Goal: Information Seeking & Learning: Learn about a topic

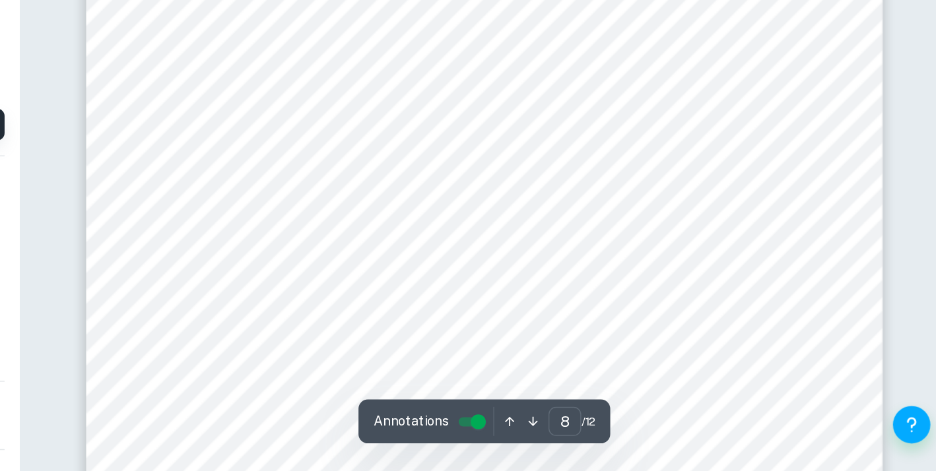
scroll to position [5854, 0]
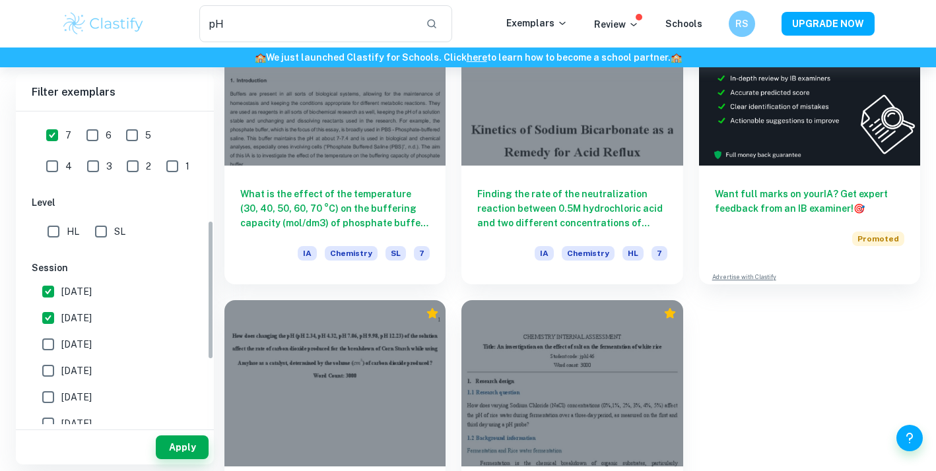
scroll to position [260, 0]
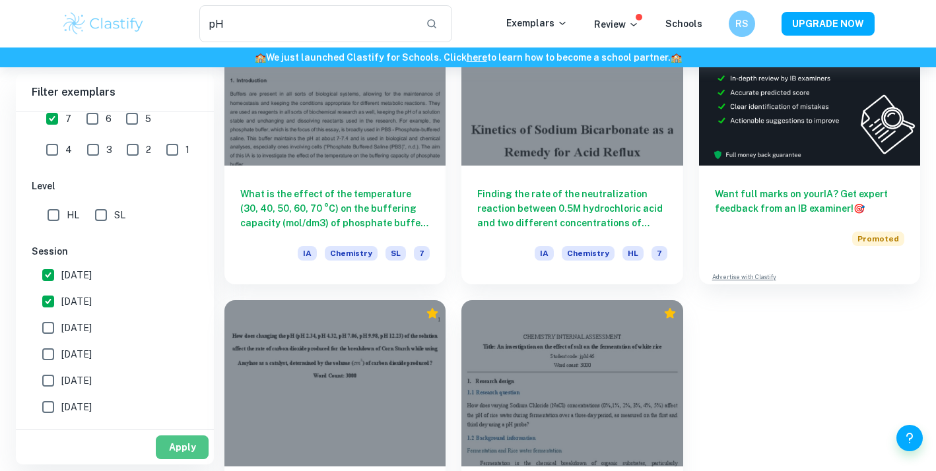
click at [180, 454] on button "Apply" at bounding box center [182, 448] width 53 height 24
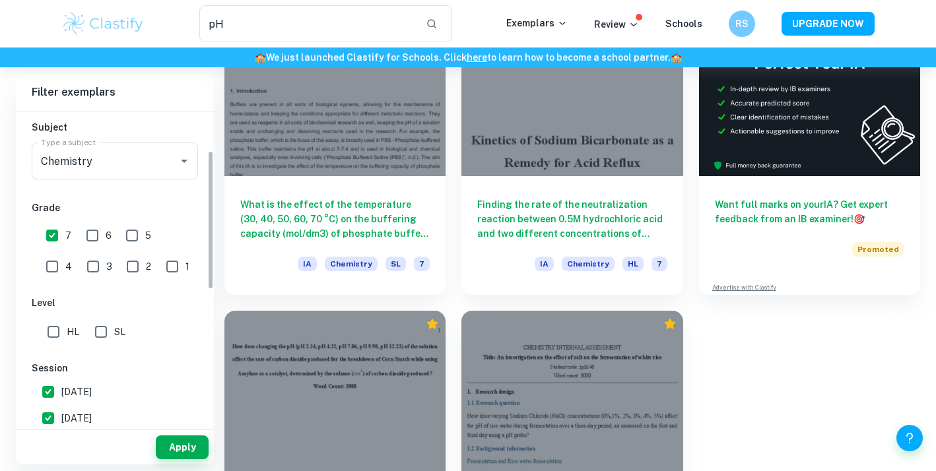
scroll to position [30, 0]
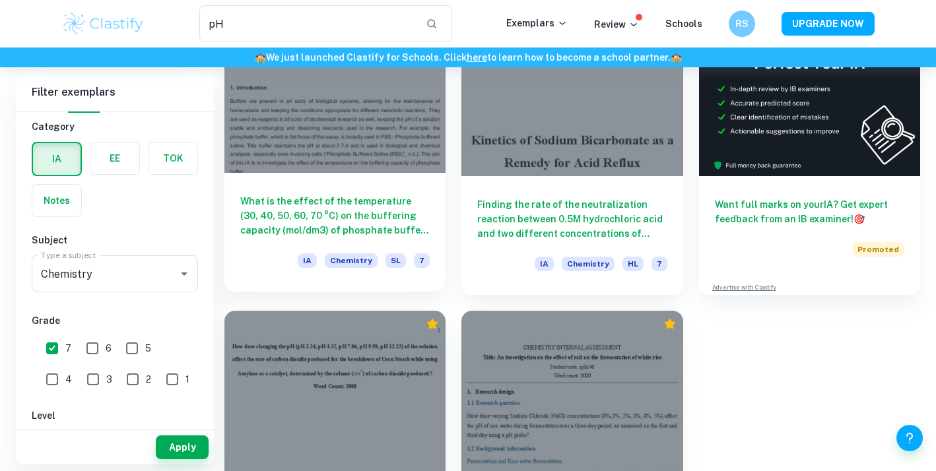
click at [296, 232] on h6 "What is the effect of the temperature (30, 40, 50, 60, 70 °C) on the buffering …" at bounding box center [334, 216] width 189 height 44
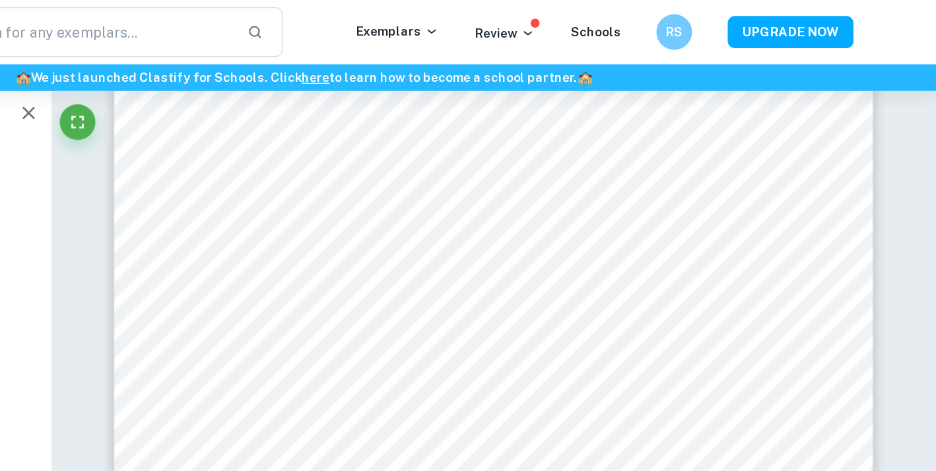
scroll to position [7523, 0]
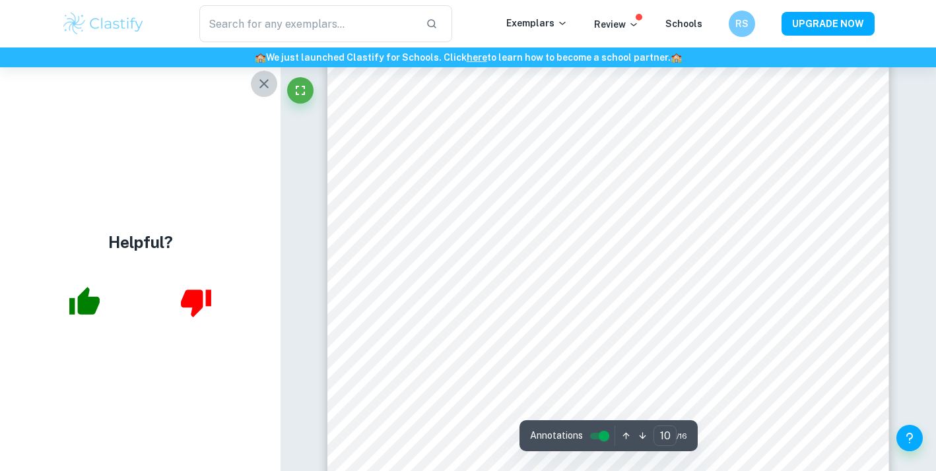
click at [264, 81] on icon "button" at bounding box center [264, 84] width 16 height 16
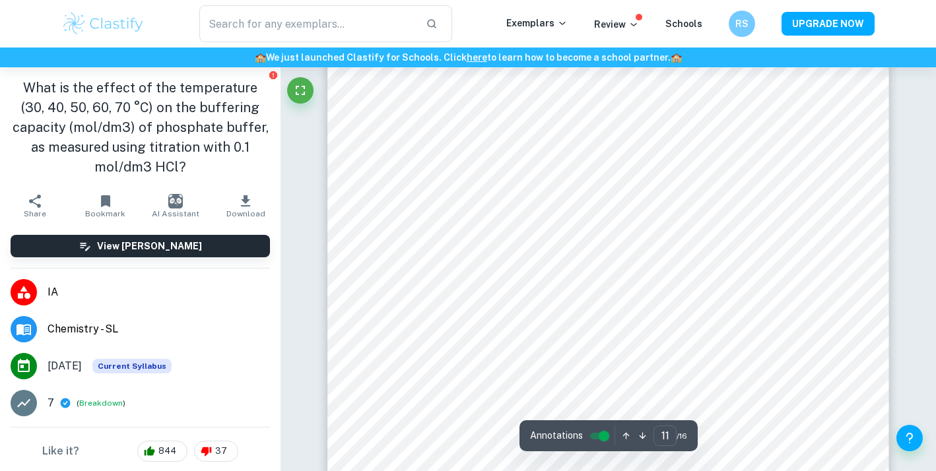
scroll to position [8645, 0]
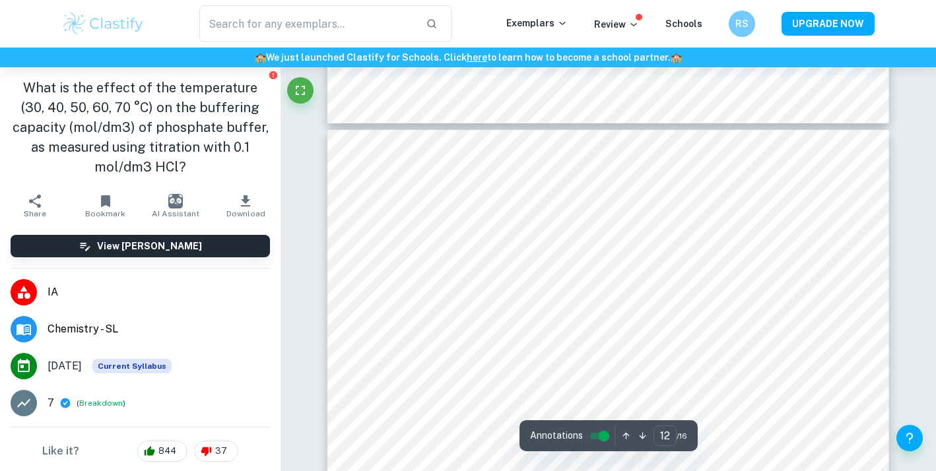
type input "11"
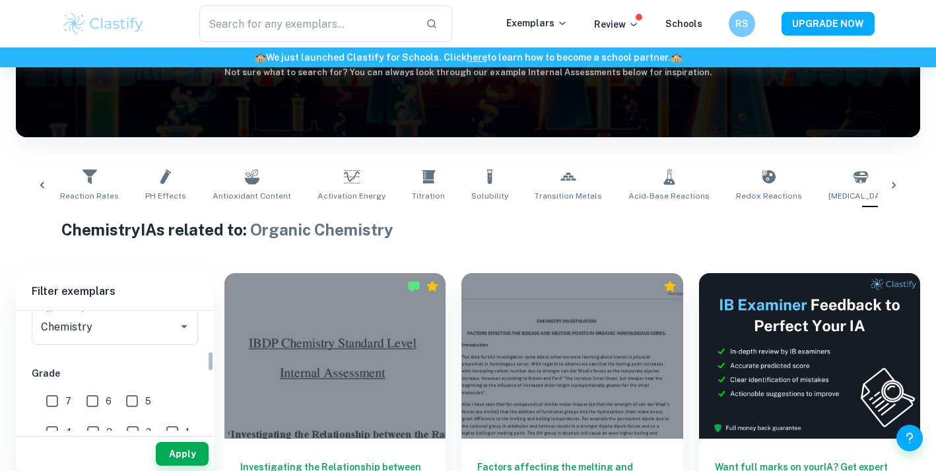
scroll to position [272, 0]
click at [50, 314] on input "7" at bounding box center [52, 306] width 26 height 26
checkbox input "true"
click at [50, 397] on input "HL" at bounding box center [53, 402] width 26 height 26
checkbox input "true"
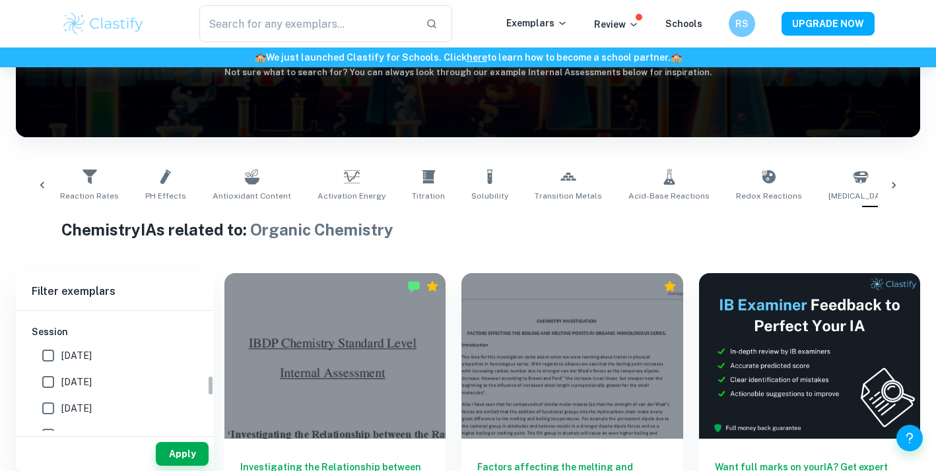
scroll to position [378, 0]
click at [46, 360] on input "[DATE]" at bounding box center [48, 356] width 26 height 26
checkbox input "true"
click at [47, 382] on input "[DATE]" at bounding box center [48, 383] width 26 height 26
checkbox input "true"
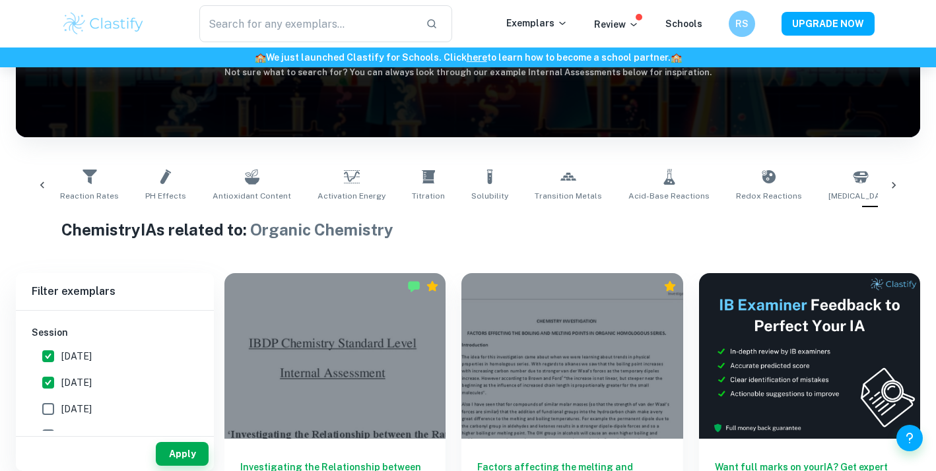
click at [50, 409] on input "[DATE]" at bounding box center [48, 409] width 26 height 26
checkbox input "true"
click at [186, 450] on button "Apply" at bounding box center [182, 454] width 53 height 24
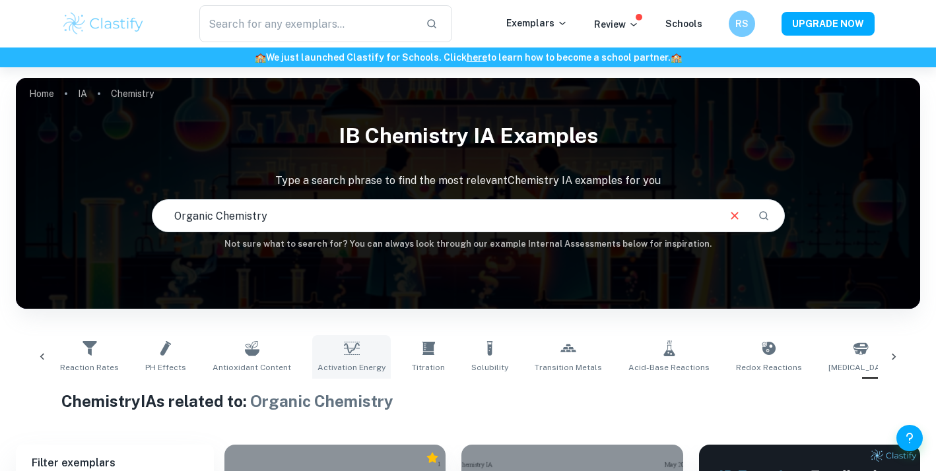
scroll to position [393, 0]
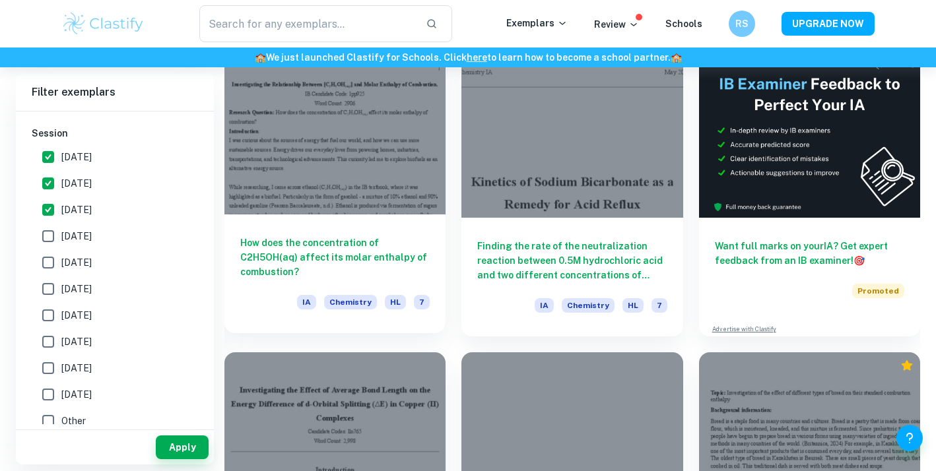
click at [362, 252] on h6 "How does the concentration of C2H5OH(aq) affect its molar enthalpy of combustio…" at bounding box center [334, 258] width 189 height 44
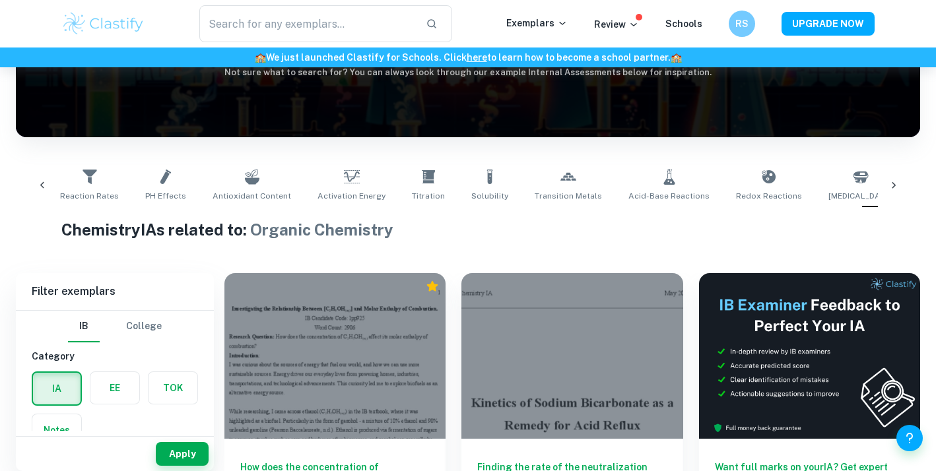
scroll to position [180, 0]
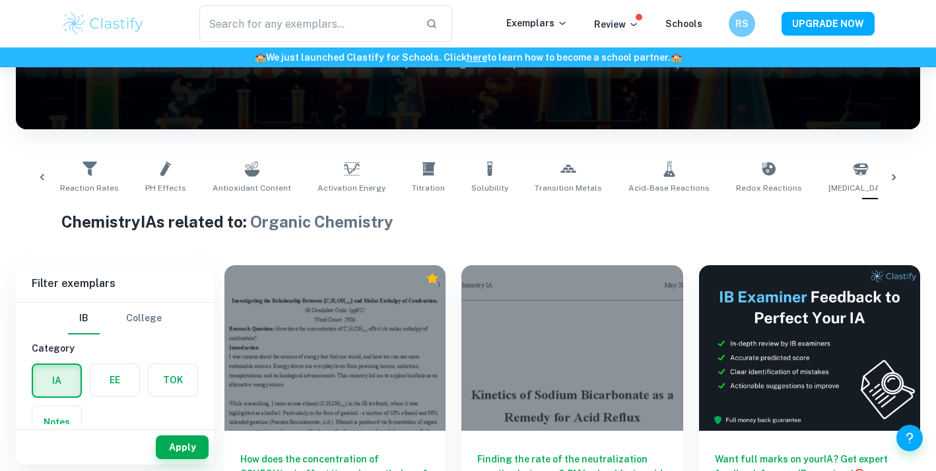
click at [506, 306] on div at bounding box center [571, 348] width 221 height 166
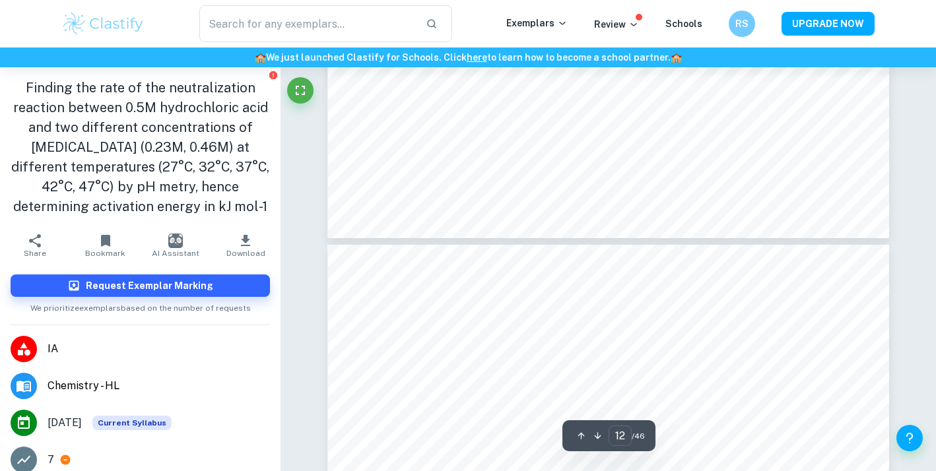
type input "13"
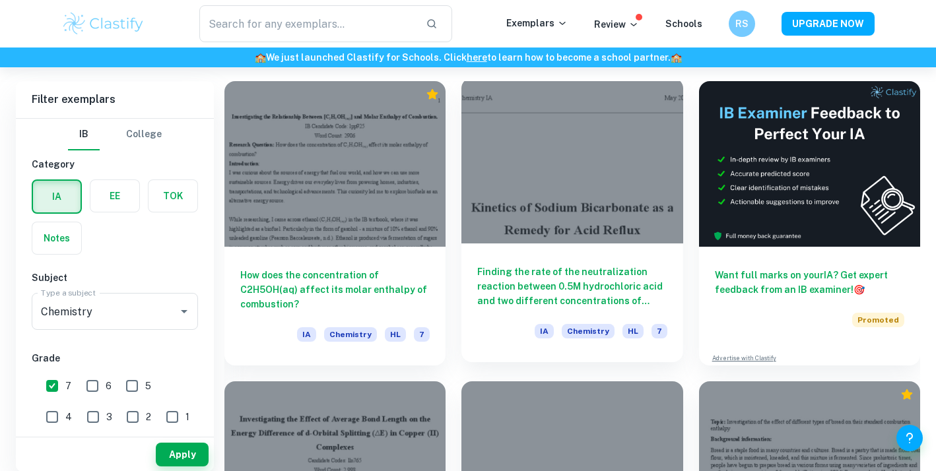
scroll to position [872, 0]
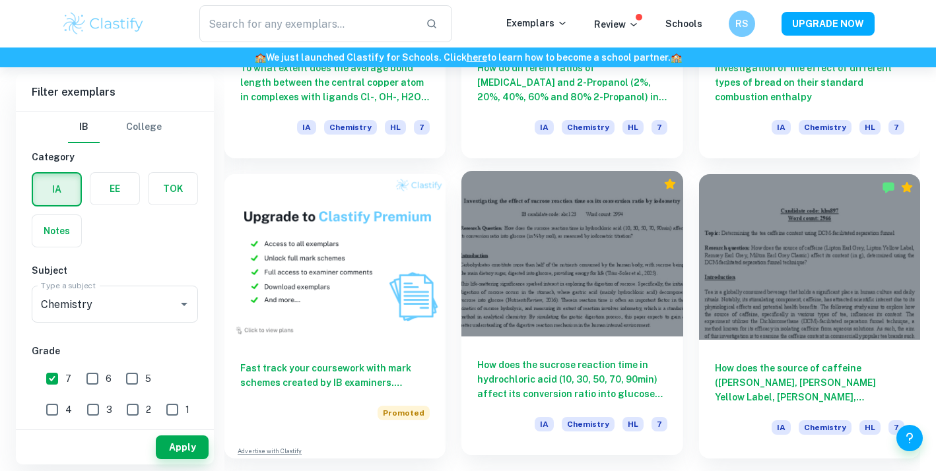
click at [564, 285] on div at bounding box center [571, 254] width 221 height 166
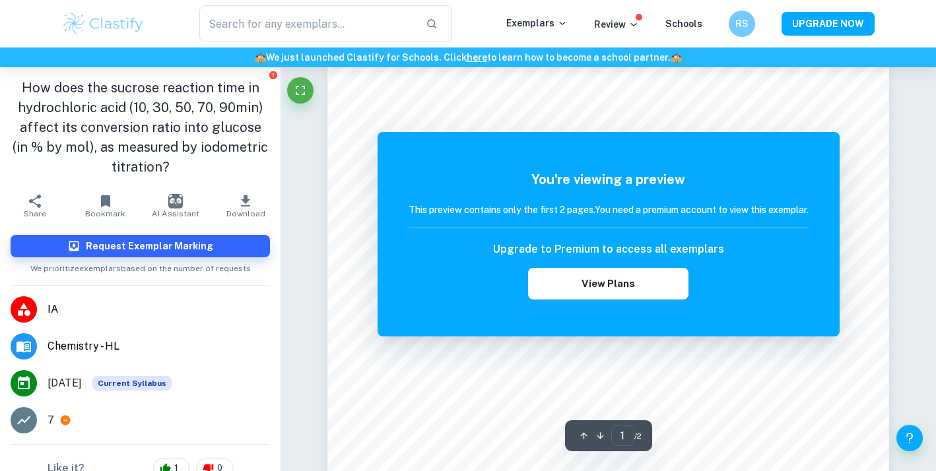
scroll to position [66, 0]
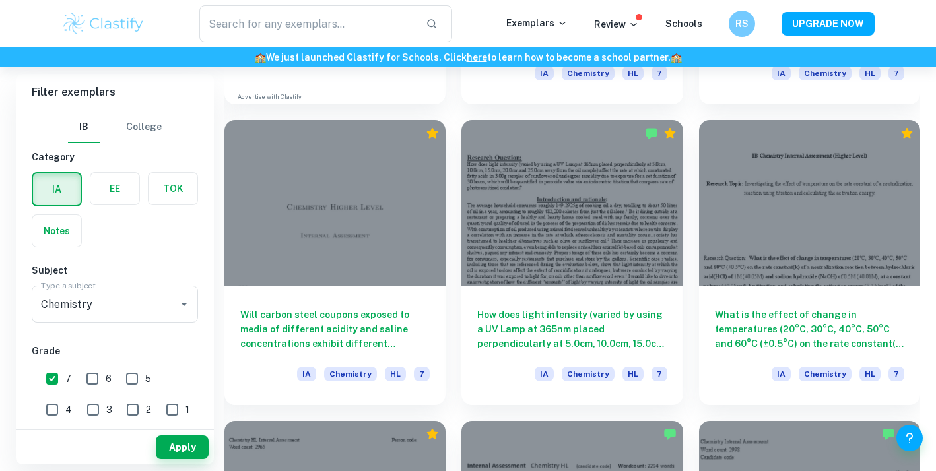
scroll to position [1229, 0]
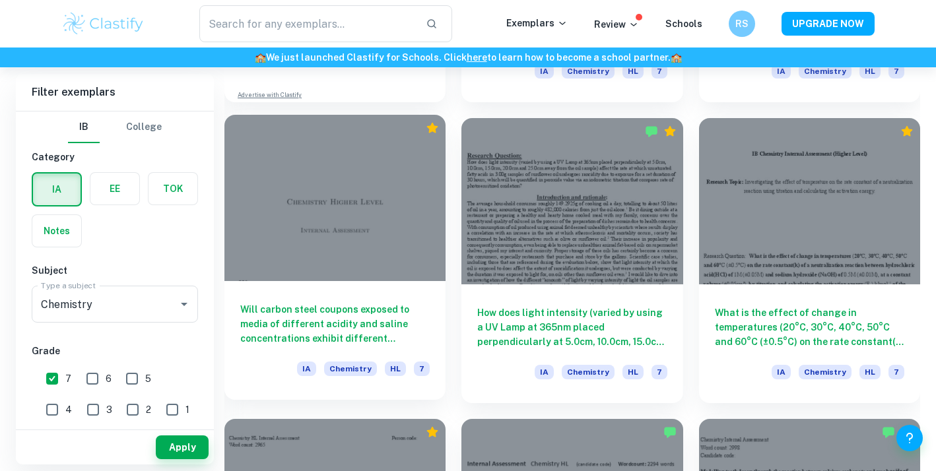
click at [378, 340] on h6 "Will carbon steel coupons exposed to media of different acidity and saline conc…" at bounding box center [334, 324] width 189 height 44
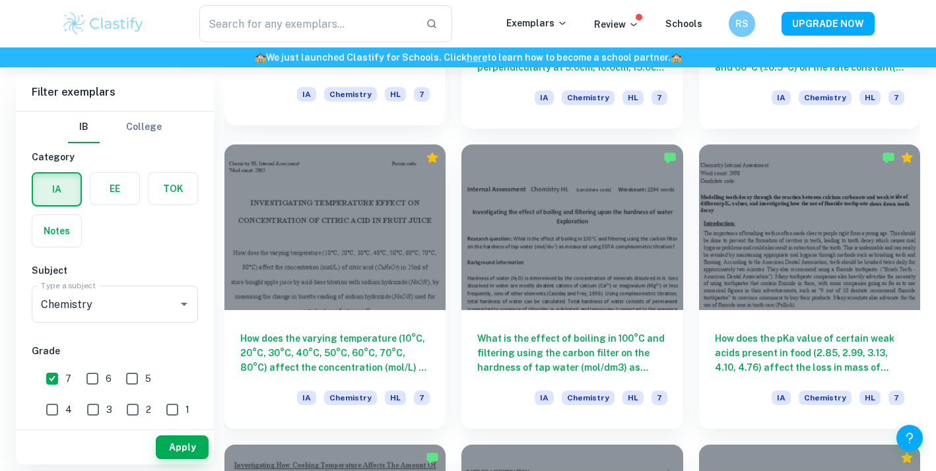
scroll to position [2017, 0]
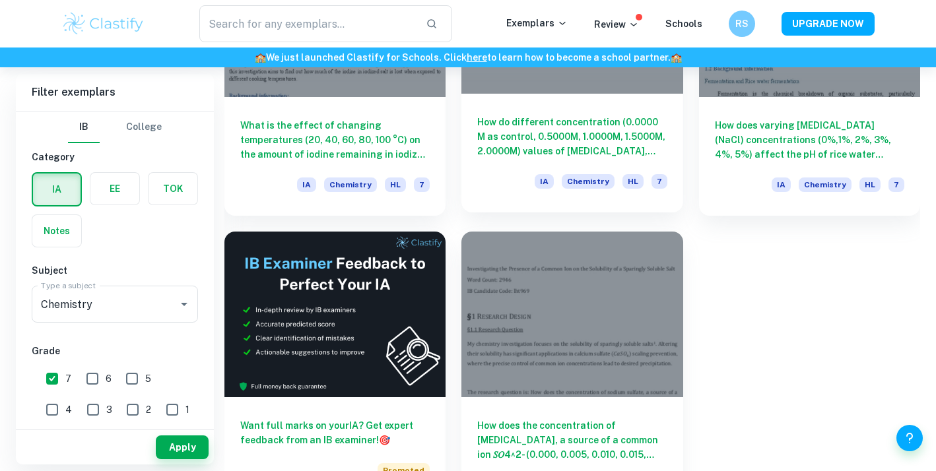
click at [522, 168] on div "How do different concentration (0.0000 M as control, 0.5000M, 1.0000M, 1.5000M,…" at bounding box center [571, 153] width 221 height 119
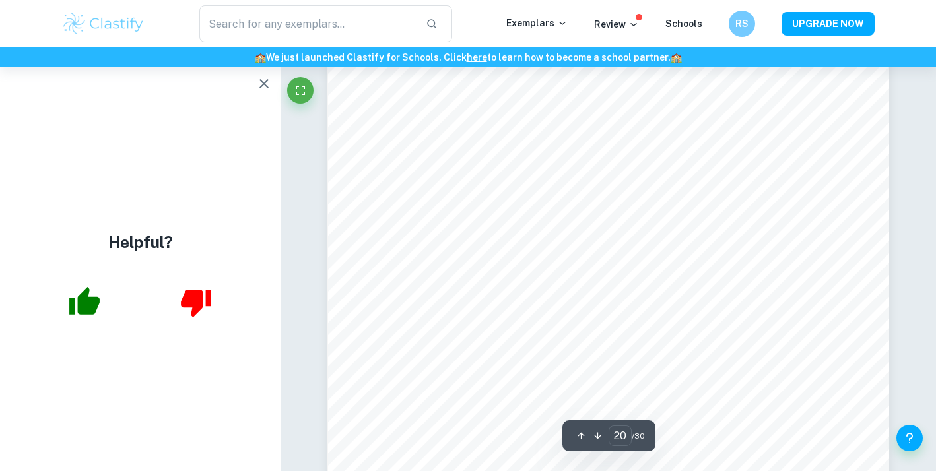
scroll to position [14512, 0]
click at [258, 90] on icon "button" at bounding box center [264, 84] width 16 height 16
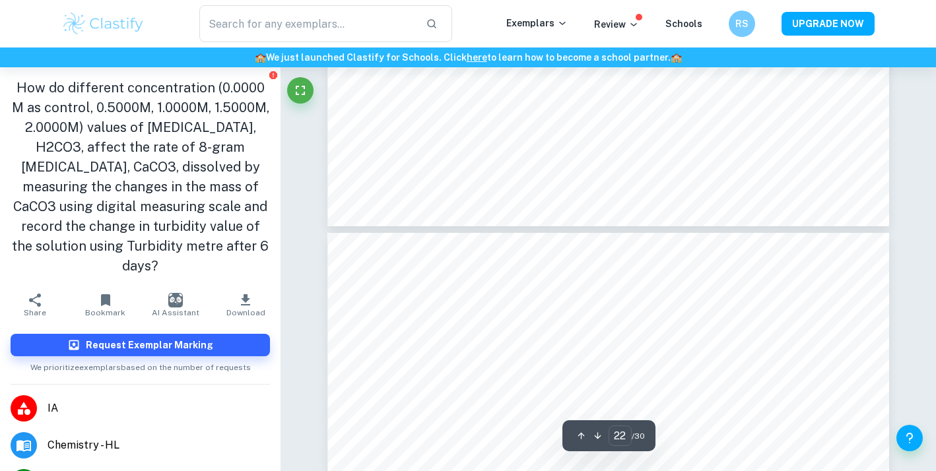
type input "21"
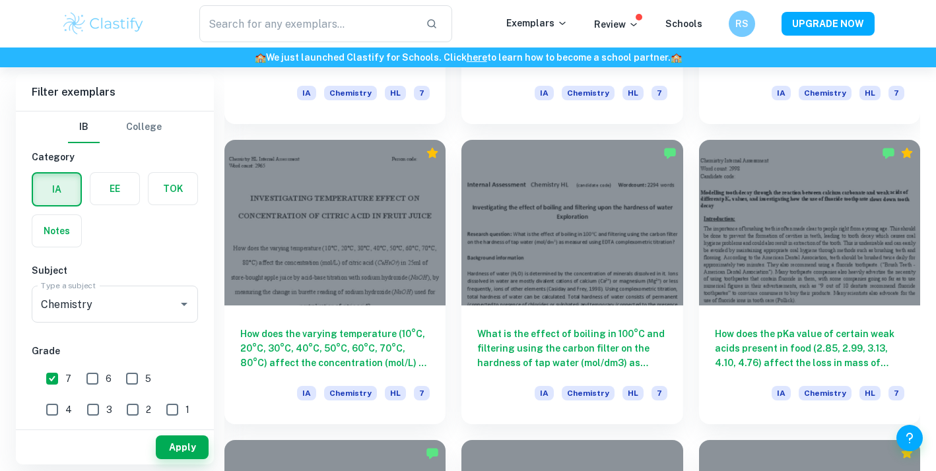
scroll to position [2032, 0]
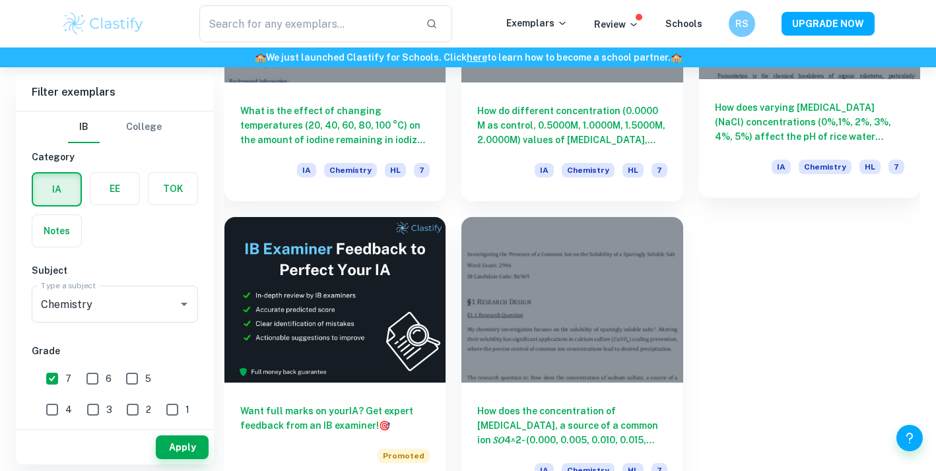
click at [767, 125] on h6 "How does varying [MEDICAL_DATA] (NaCl) concentrations (0%,1%, 2%, 3%, 4%, 5%) a…" at bounding box center [809, 122] width 189 height 44
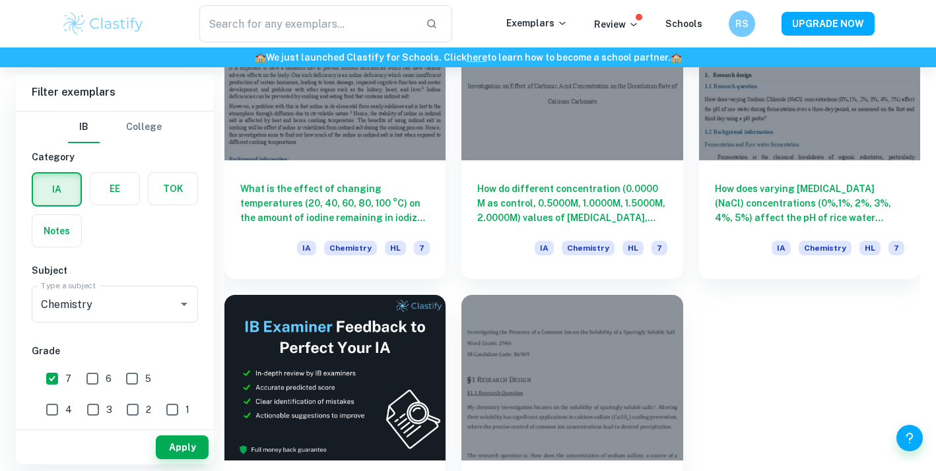
scroll to position [1833, 0]
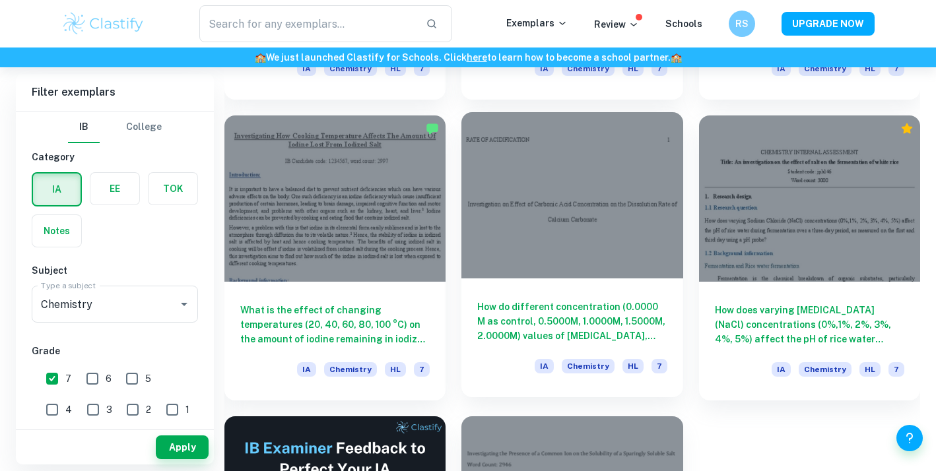
click at [514, 306] on h6 "How do different concentration (0.0000 M as control, 0.5000M, 1.0000M, 1.5000M,…" at bounding box center [571, 322] width 189 height 44
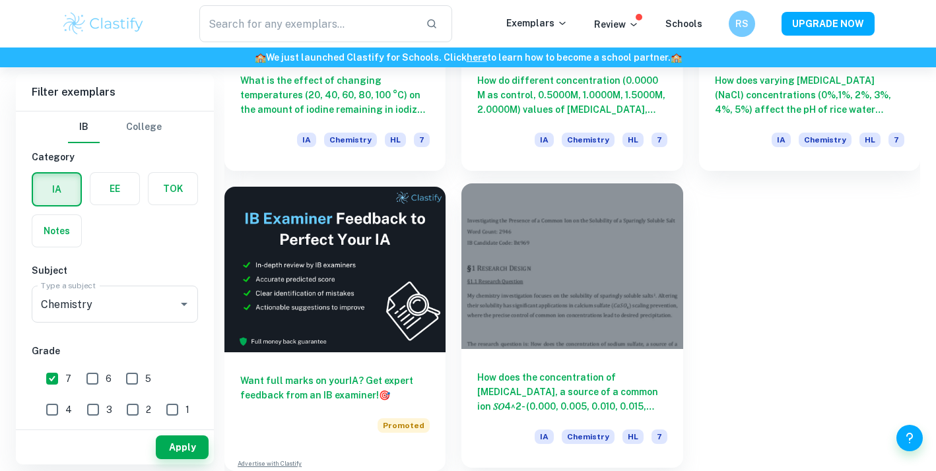
click at [516, 385] on h6 "How does the concentration of sodium sulfate, a source of a common ion 𝑆𝑂4^2- (…" at bounding box center [571, 392] width 189 height 44
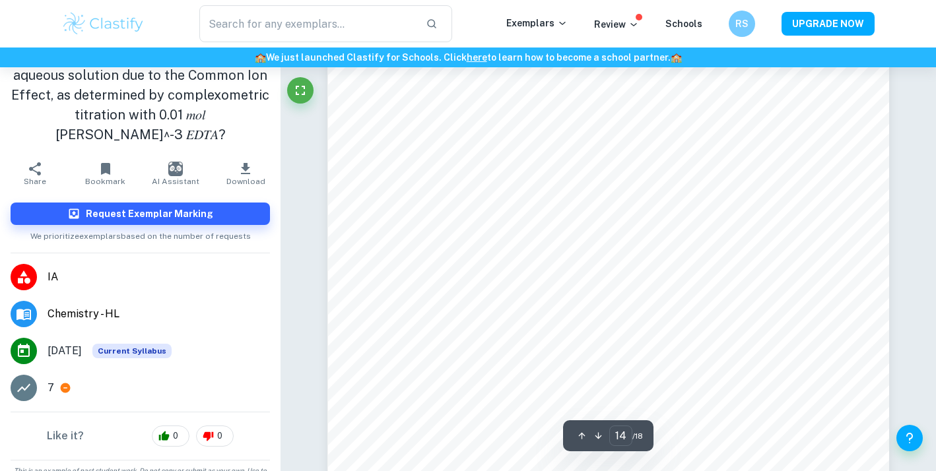
scroll to position [10759, 0]
type input "11"
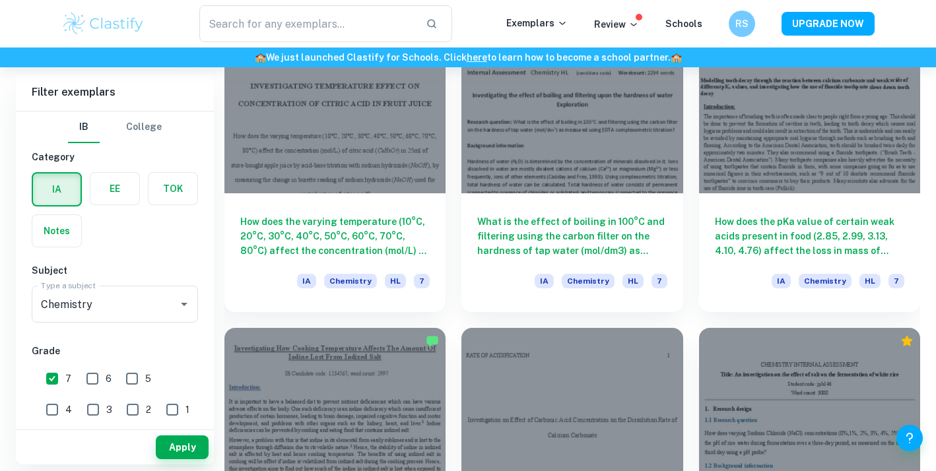
scroll to position [1640, 0]
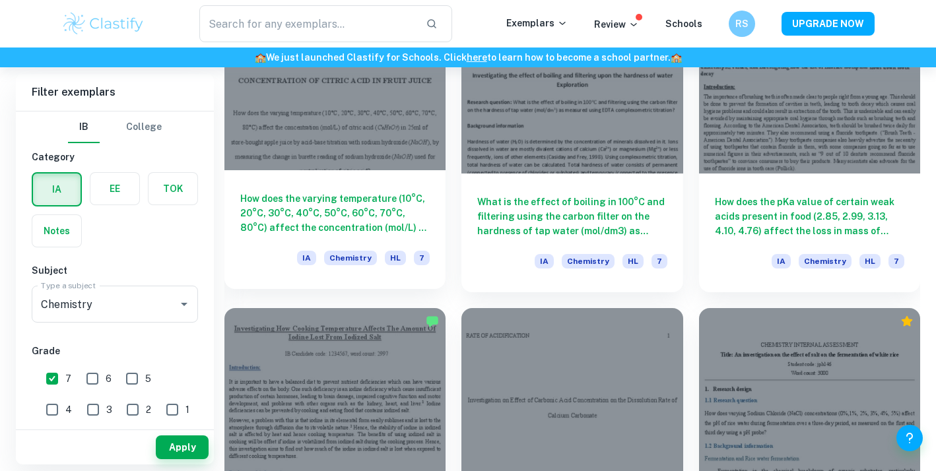
click at [367, 242] on div "How does the varying temperature (10°C, 20°C, 30°C, 40°C, 50°C, 60°C, 70°C, 80°…" at bounding box center [334, 229] width 221 height 119
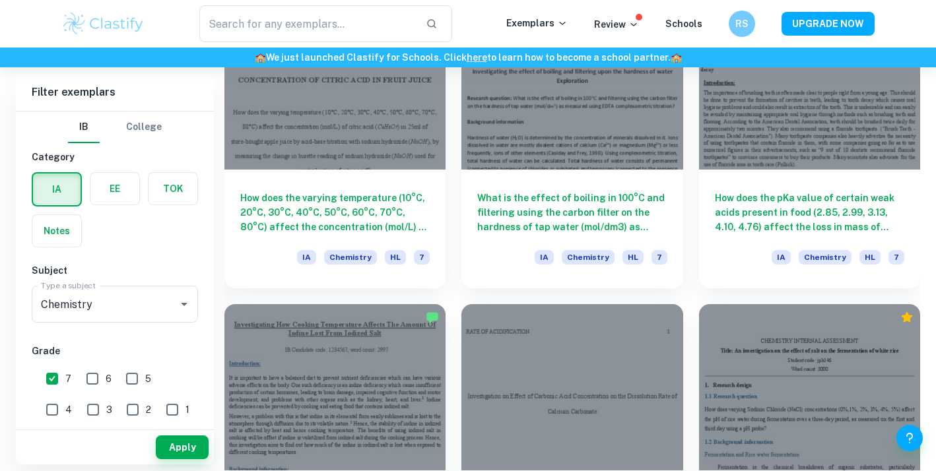
scroll to position [1672, 0]
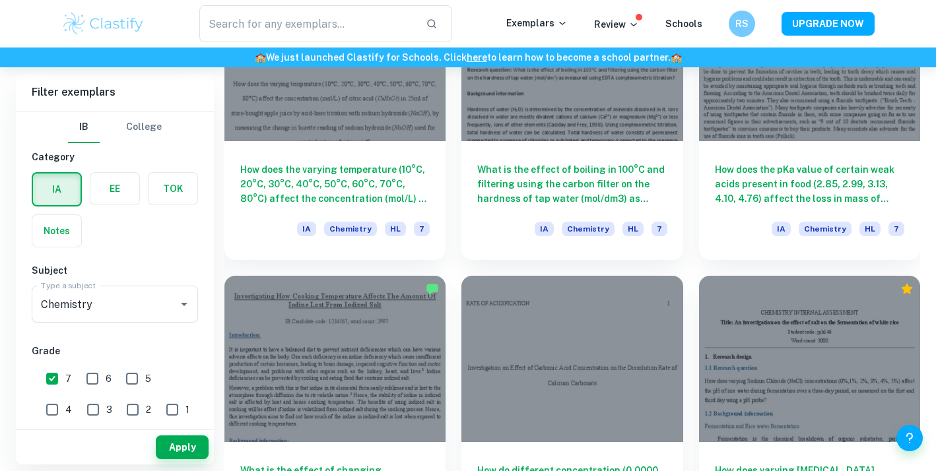
click at [328, 358] on div at bounding box center [334, 359] width 221 height 166
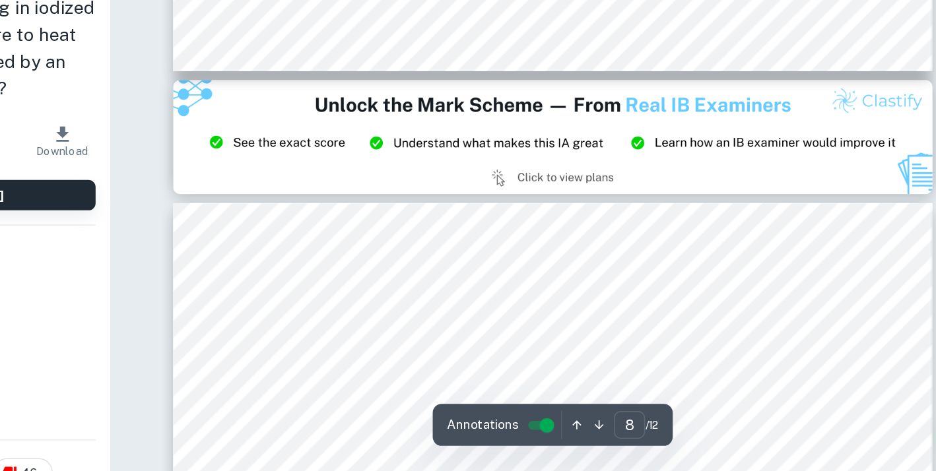
type input "9"
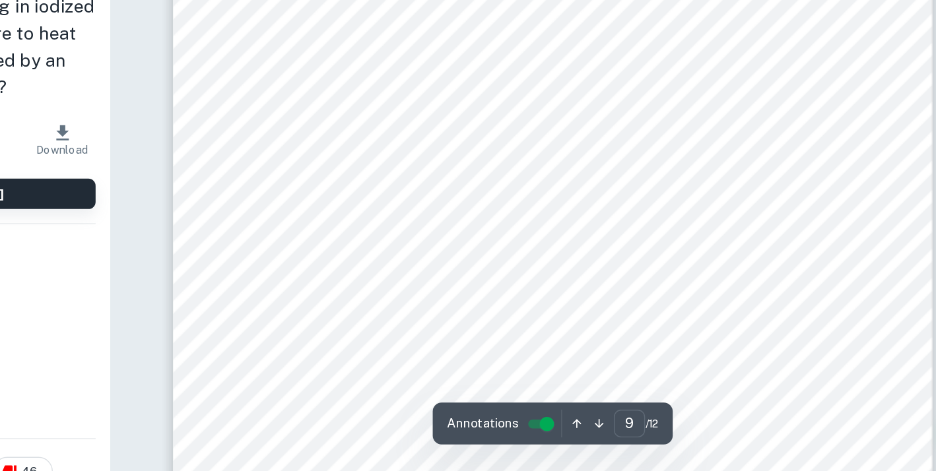
scroll to position [6434, 0]
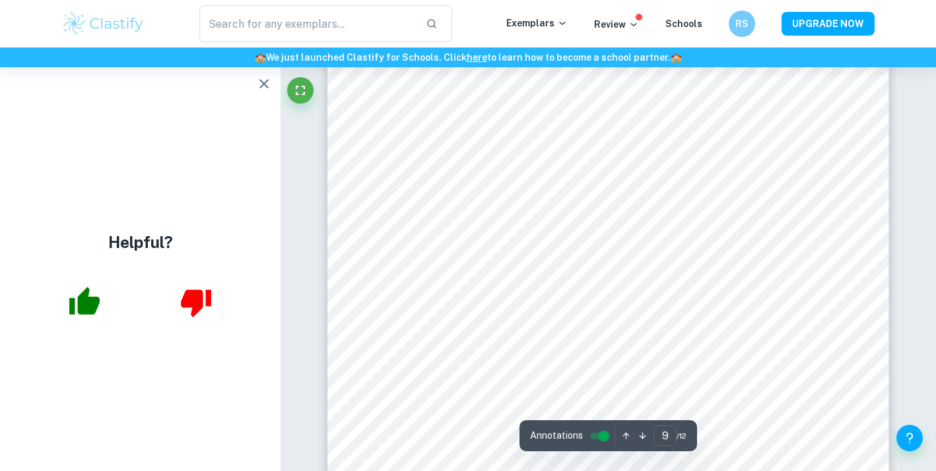
scroll to position [6277, 0]
